Goal: Transaction & Acquisition: Purchase product/service

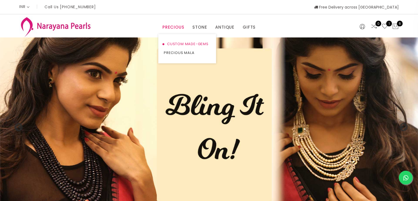
click at [182, 43] on link "CUSTOM MADE-GEMS" at bounding box center [187, 44] width 47 height 9
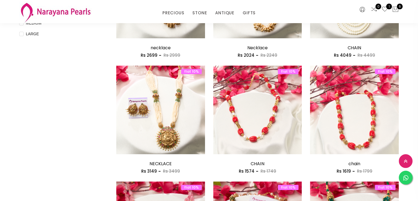
scroll to position [255, 0]
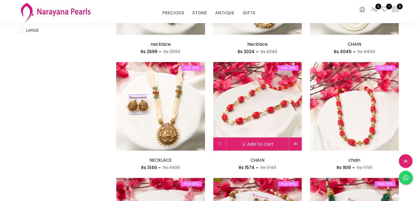
click at [247, 110] on img at bounding box center [257, 106] width 89 height 89
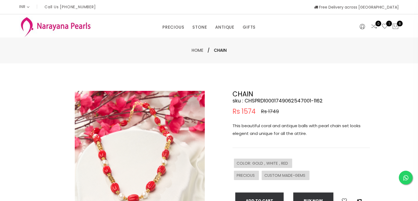
click at [151, 147] on img at bounding box center [140, 156] width 130 height 130
